Goal: Task Accomplishment & Management: Manage account settings

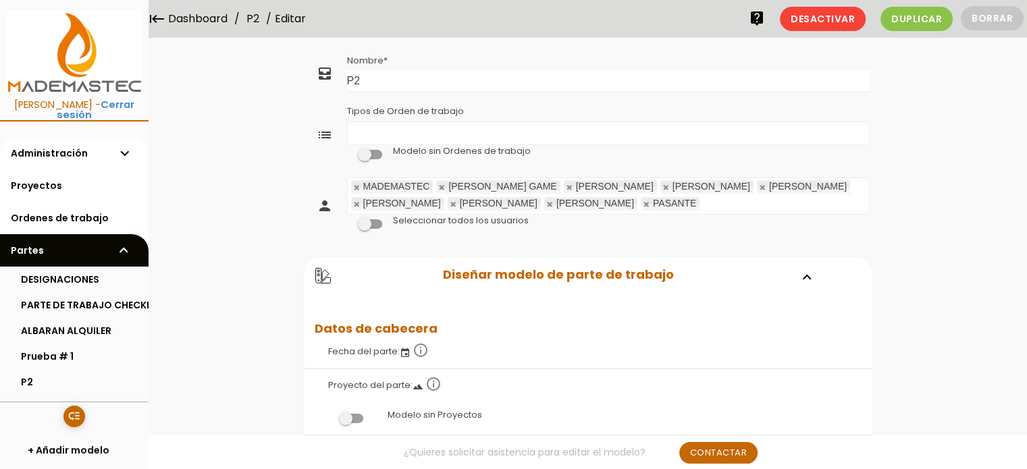
click at [380, 125] on ul "Tipos de Orden de trabajo" at bounding box center [608, 133] width 521 height 22
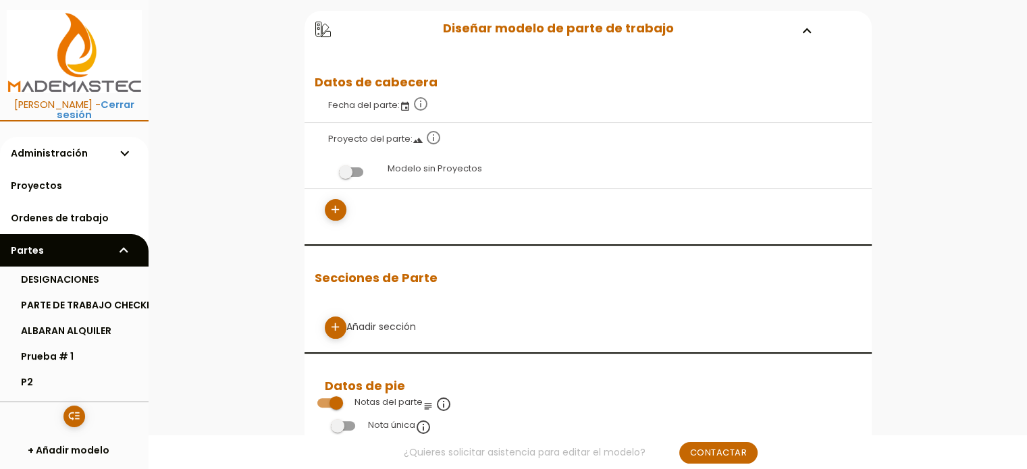
scroll to position [270, 0]
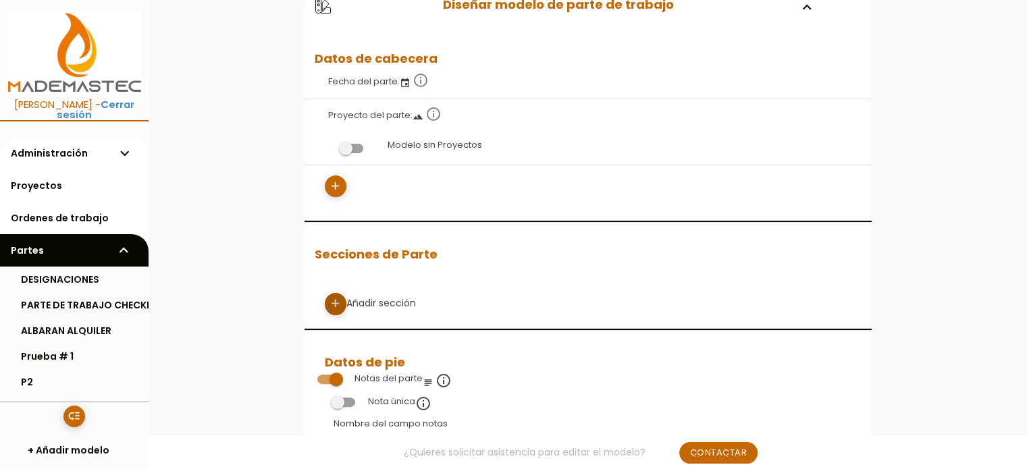
click at [333, 301] on icon "add" at bounding box center [335, 304] width 13 height 22
select select
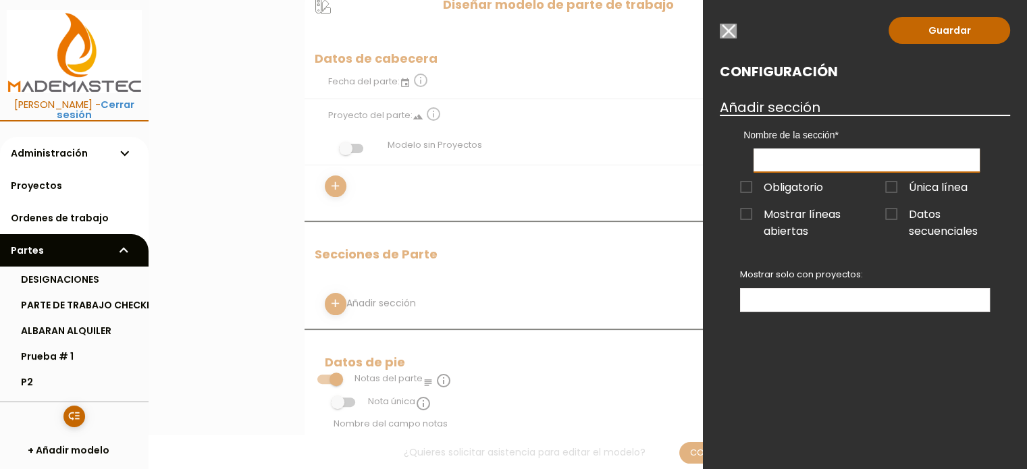
click at [789, 160] on input "text" at bounding box center [867, 161] width 226 height 24
click at [729, 26] on input "button" at bounding box center [728, 31] width 17 height 15
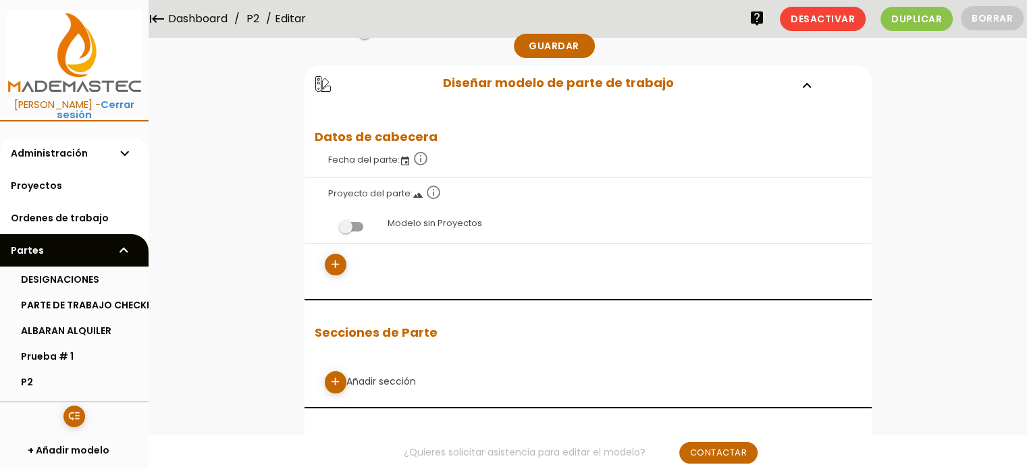
scroll to position [0, 0]
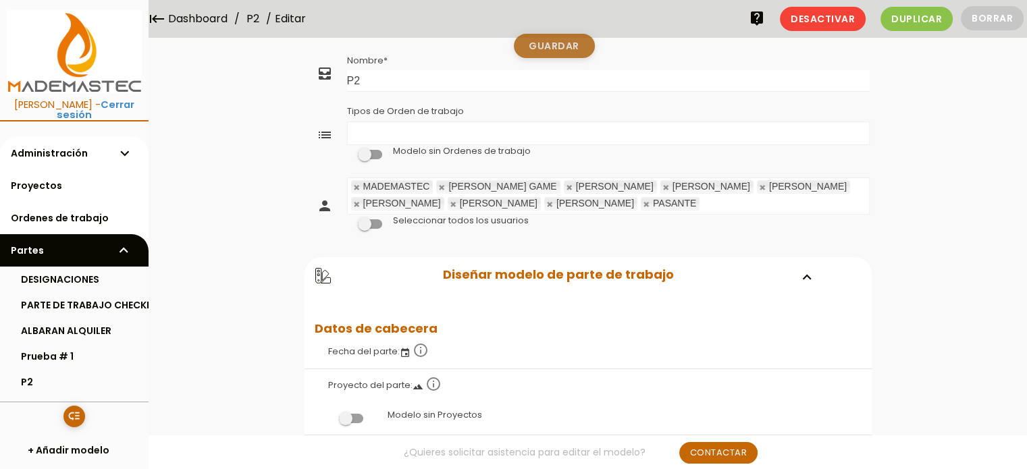
click at [551, 45] on link "Guardar" at bounding box center [554, 46] width 81 height 24
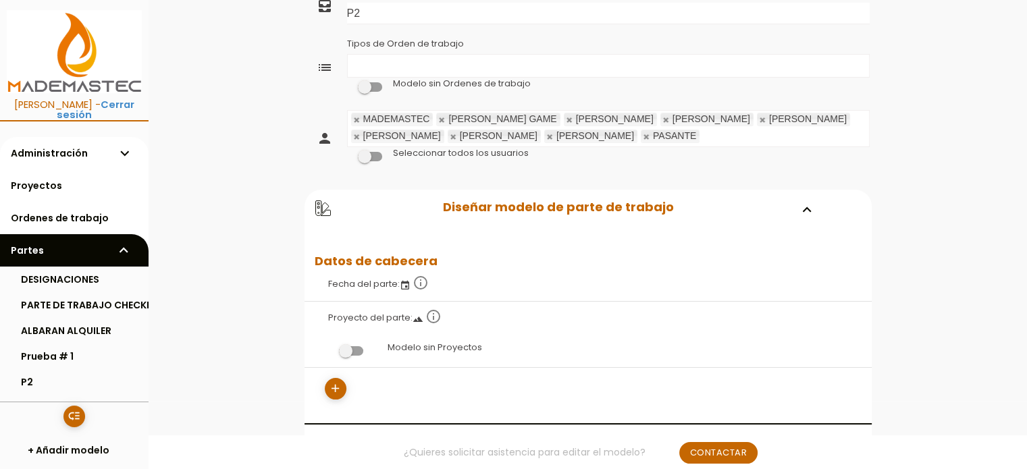
scroll to position [135, 0]
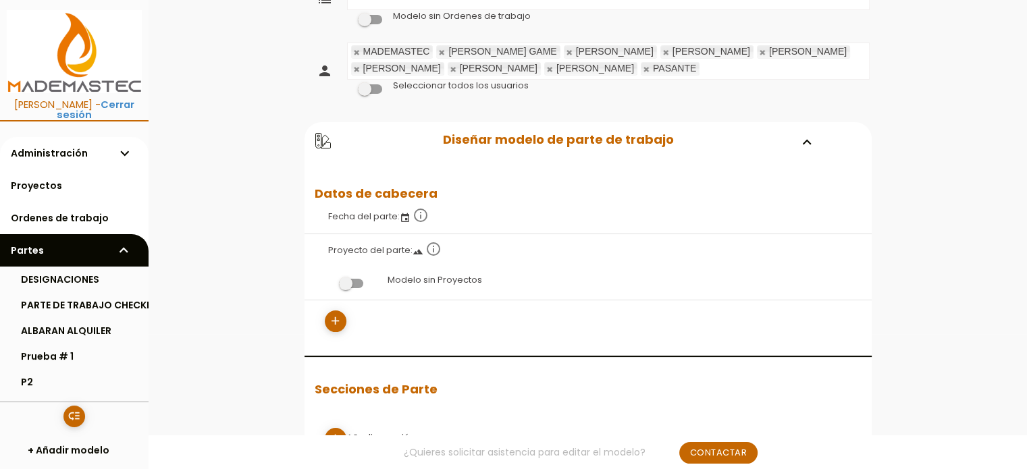
click at [322, 134] on icon at bounding box center [323, 141] width 16 height 16
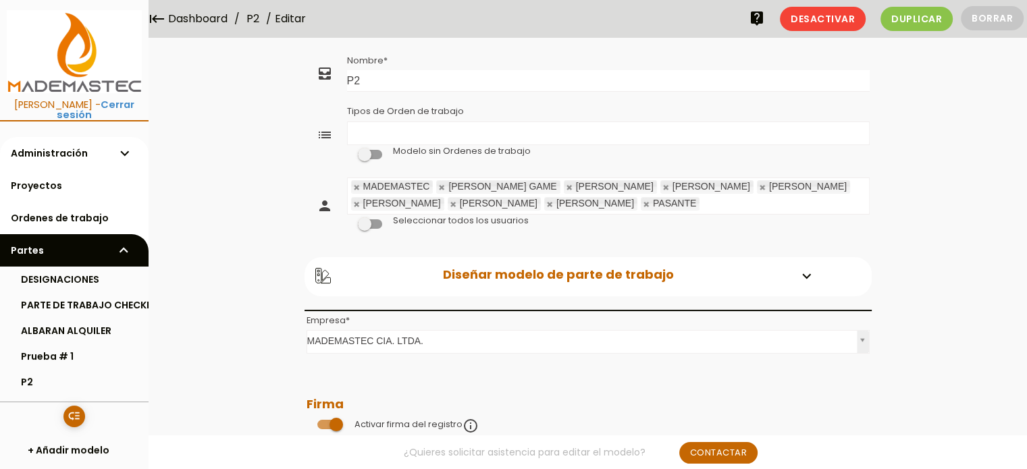
click at [323, 274] on icon at bounding box center [323, 276] width 16 height 16
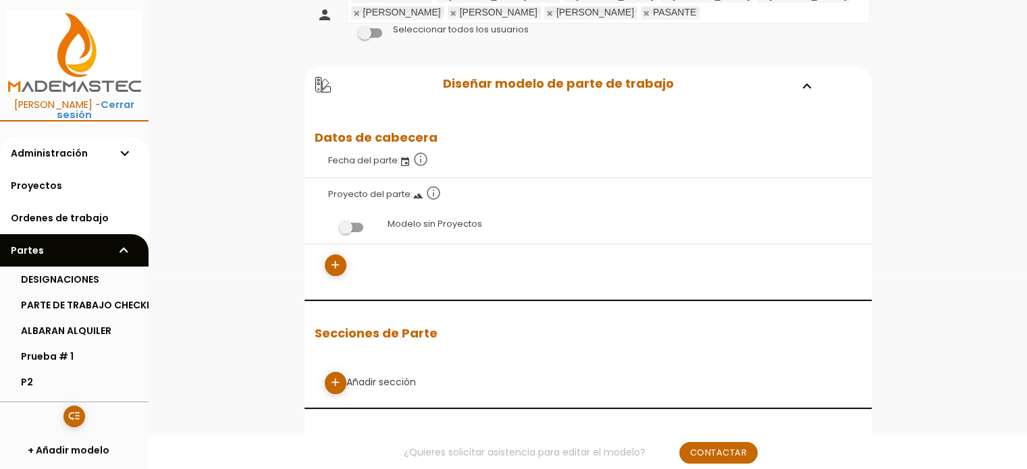
scroll to position [203, 0]
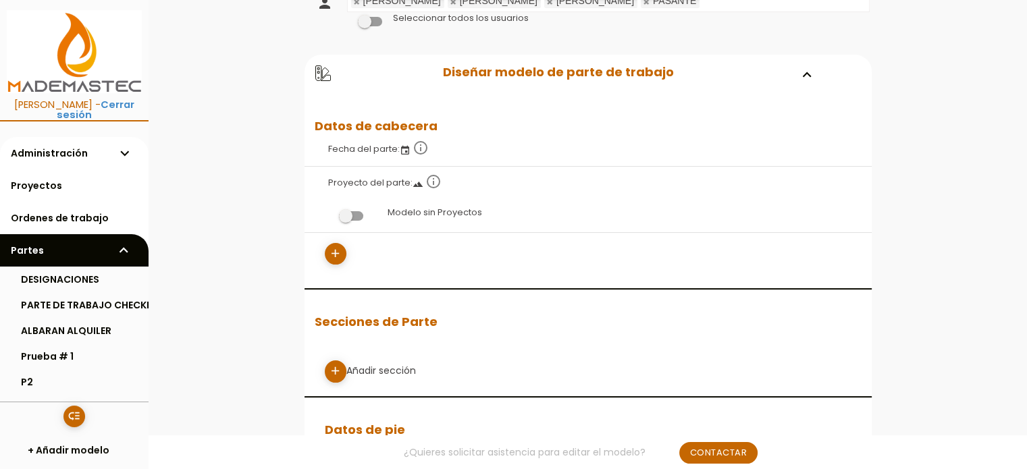
click at [357, 215] on span at bounding box center [351, 215] width 24 height 9
click at [328, 213] on input "checkbox" at bounding box center [328, 213] width 0 height 0
click at [351, 215] on span at bounding box center [351, 215] width 24 height 9
click at [328, 213] on input "checkbox" at bounding box center [328, 213] width 0 height 0
click at [334, 250] on icon "add" at bounding box center [335, 254] width 13 height 22
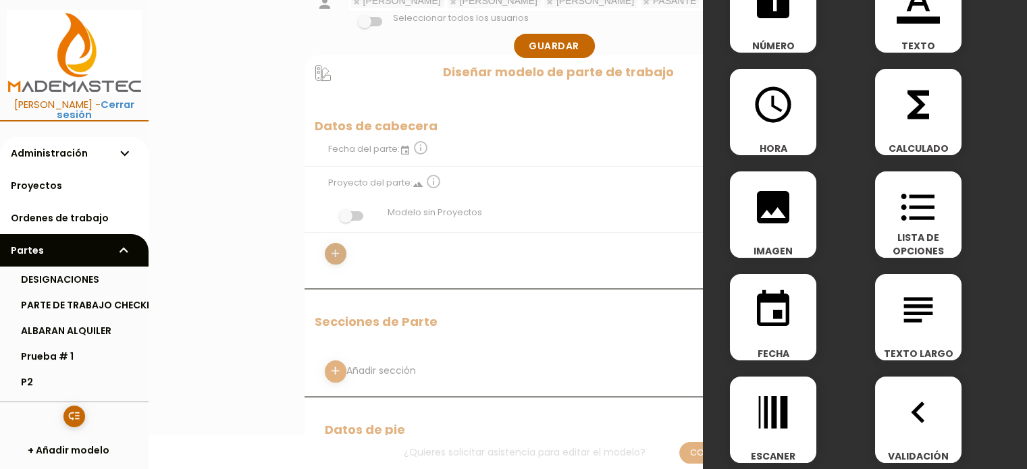
scroll to position [79, 0]
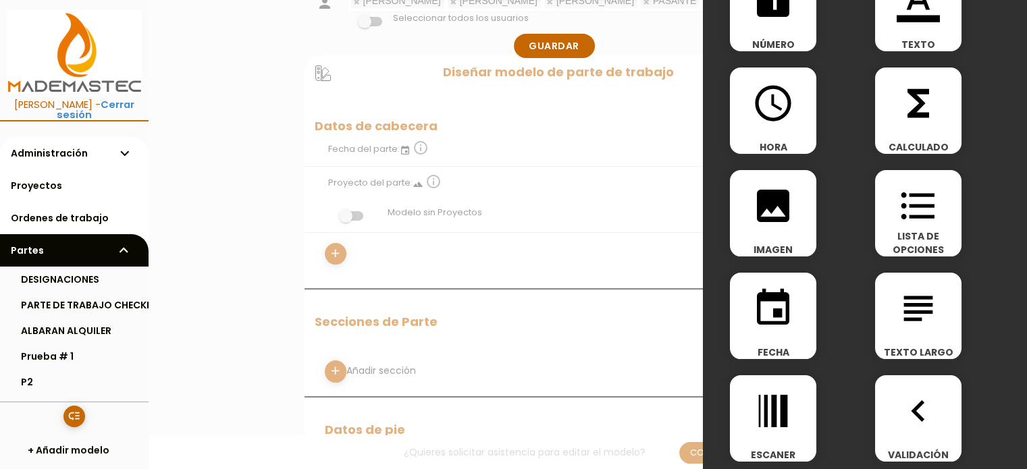
click at [918, 207] on icon "format_list_bulleted" at bounding box center [918, 205] width 43 height 43
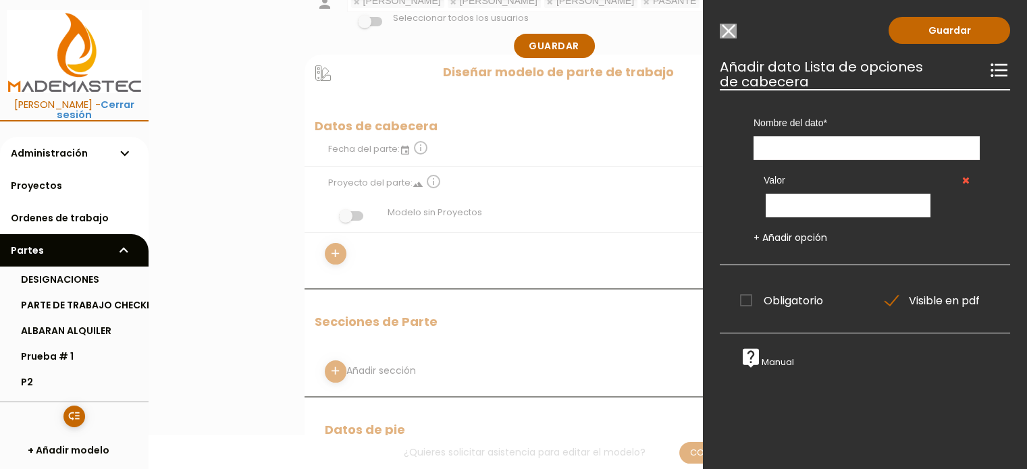
click at [990, 75] on icon "format_list_bulleted" at bounding box center [1000, 70] width 22 height 22
click at [989, 70] on icon "format_list_bulleted" at bounding box center [1000, 70] width 22 height 22
click at [823, 210] on input "text" at bounding box center [848, 206] width 165 height 24
click at [828, 151] on input "text" at bounding box center [867, 148] width 226 height 24
click at [730, 26] on input "Modelo sin Ordenes de trabajo" at bounding box center [728, 31] width 17 height 15
